Goal: Task Accomplishment & Management: Manage account settings

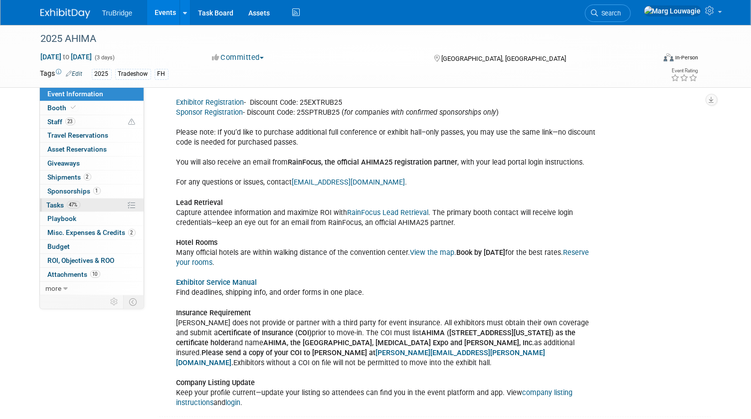
click at [55, 206] on span "Tasks 47%" at bounding box center [63, 205] width 33 height 8
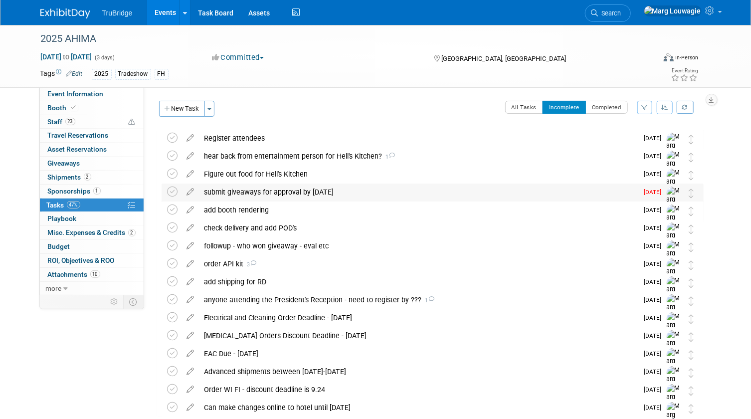
click at [286, 190] on div "submit giveaways for approval by [DATE]" at bounding box center [418, 191] width 439 height 17
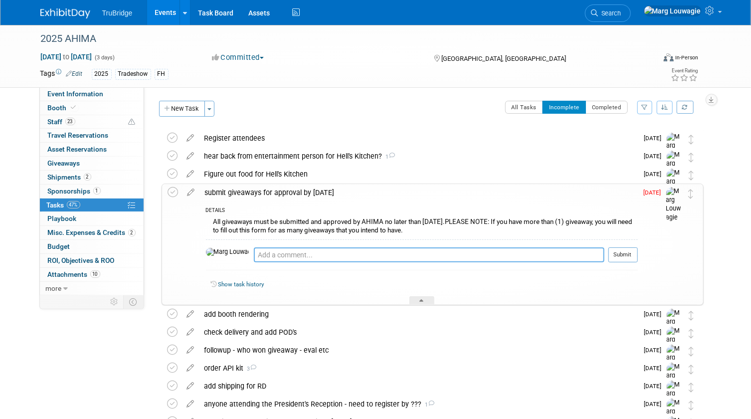
click at [284, 254] on textarea at bounding box center [429, 254] width 350 height 15
type textarea "submitted all except for the t-shirts - waiting for the proof"
click at [624, 250] on button "Submit" at bounding box center [622, 254] width 29 height 15
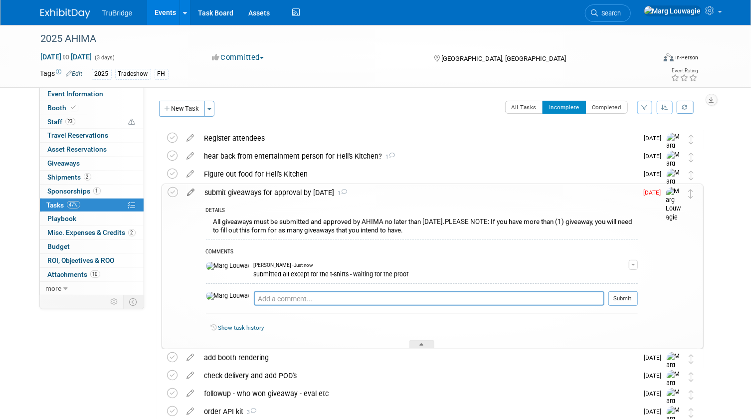
click at [189, 192] on icon at bounding box center [190, 190] width 17 height 12
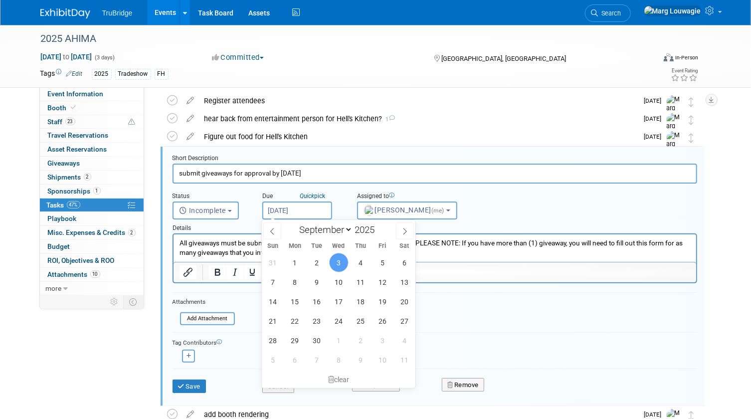
click at [307, 208] on input "[DATE]" at bounding box center [297, 210] width 70 height 18
click at [385, 262] on span "5" at bounding box center [382, 262] width 19 height 19
type input "[DATE]"
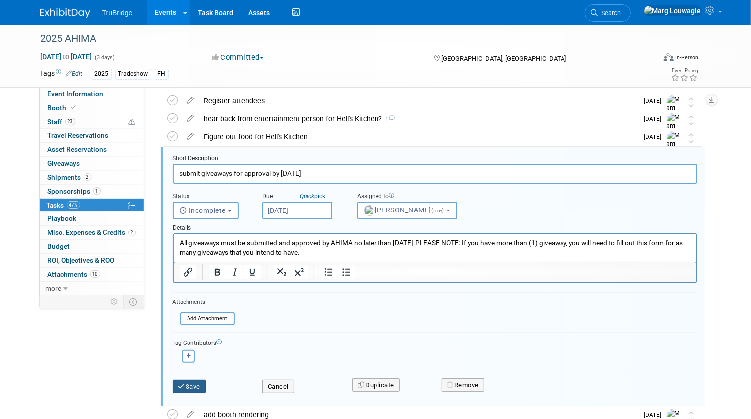
click at [197, 382] on button "Save" at bounding box center [189, 386] width 34 height 14
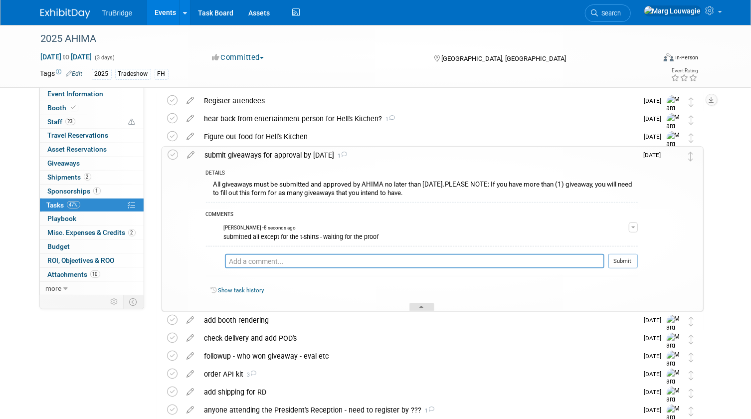
click at [428, 307] on div at bounding box center [421, 307] width 25 height 8
